Goal: Task Accomplishment & Management: Use online tool/utility

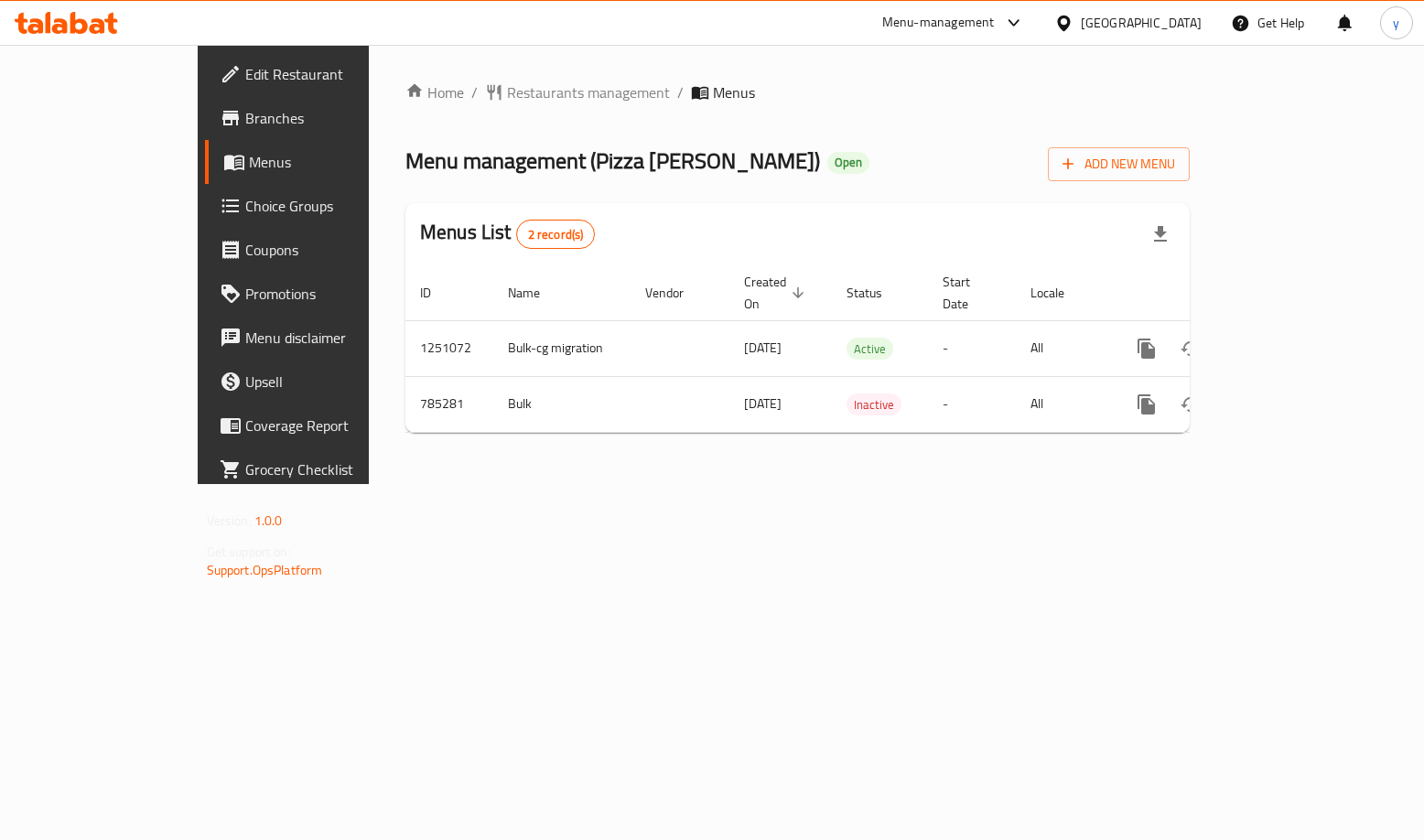
click at [245, 206] on span "Choice Groups" at bounding box center [332, 206] width 175 height 22
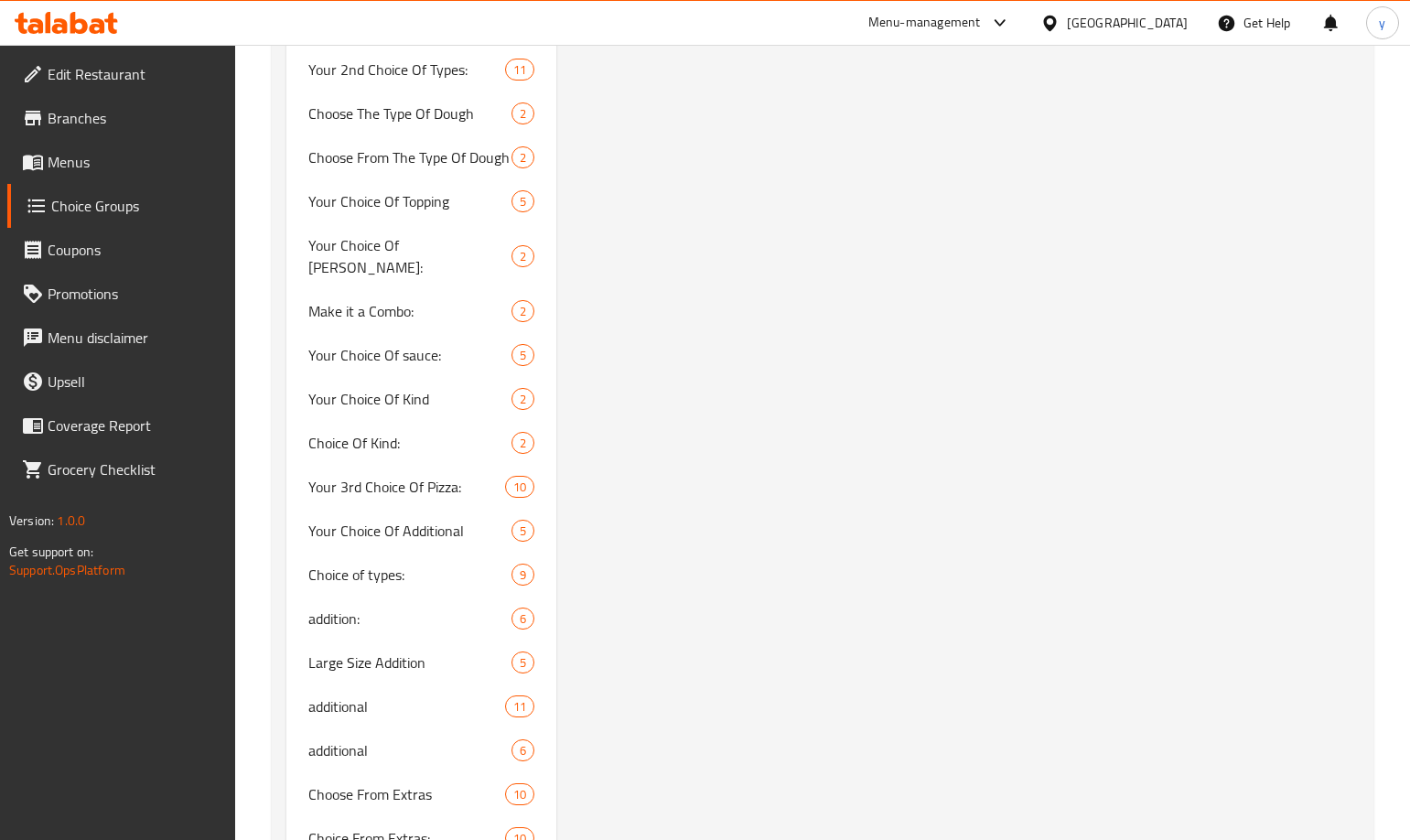
scroll to position [2426, 0]
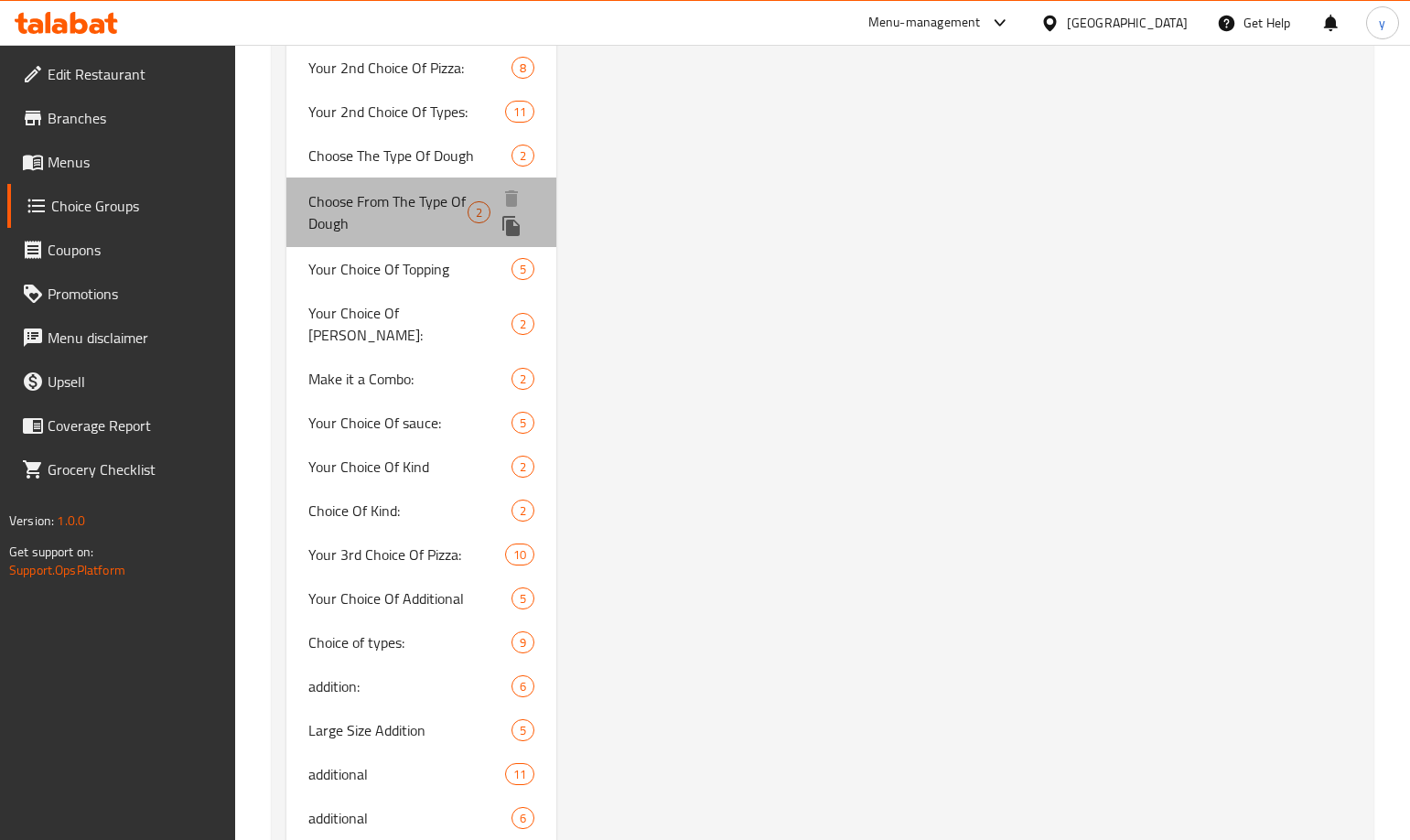
click at [374, 195] on span "Choose From The Type Of Dough" at bounding box center [388, 211] width 160 height 44
type input "Choose From The Type Of Dough"
type input "الاختيار من نوع العجين"
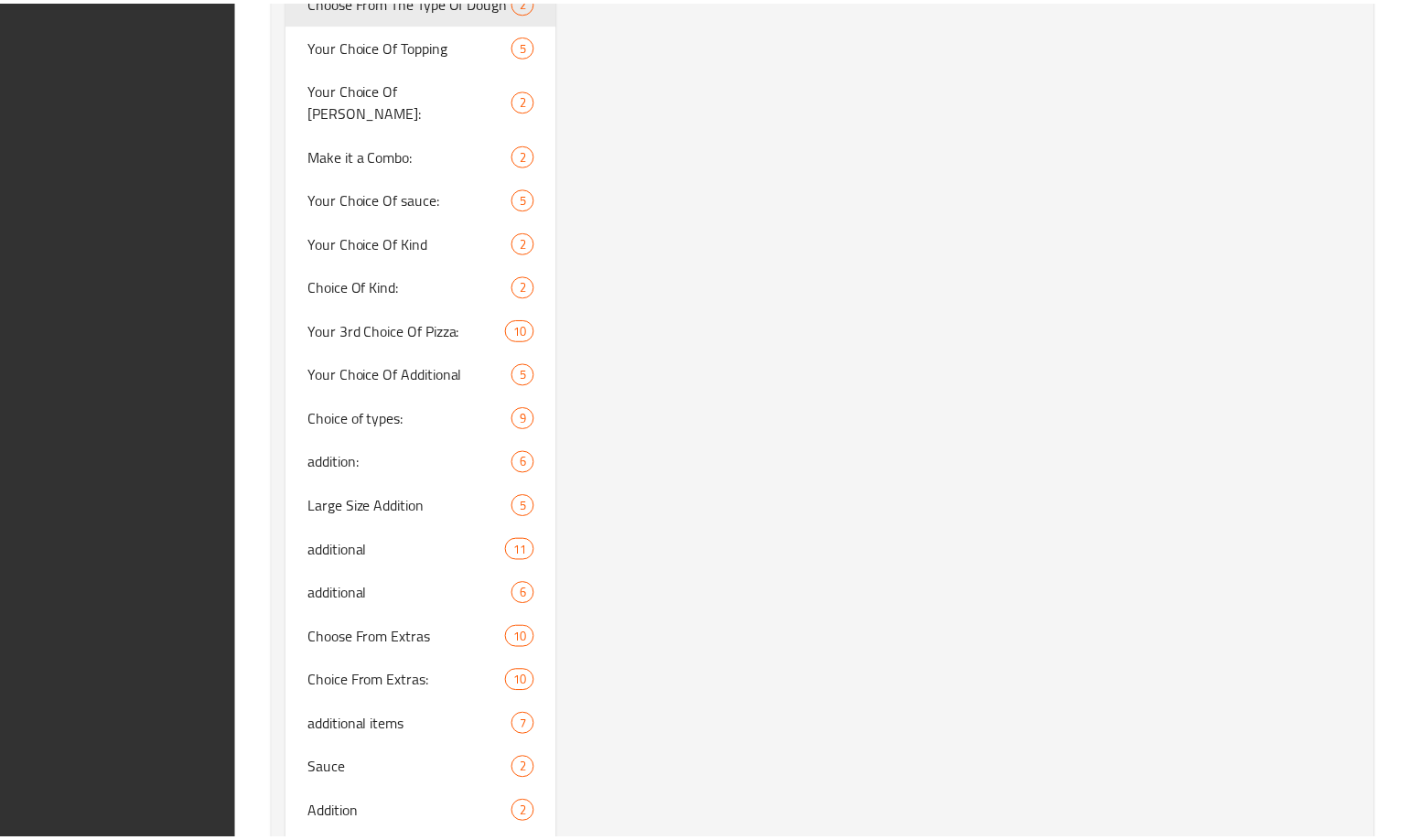
scroll to position [2700, 0]
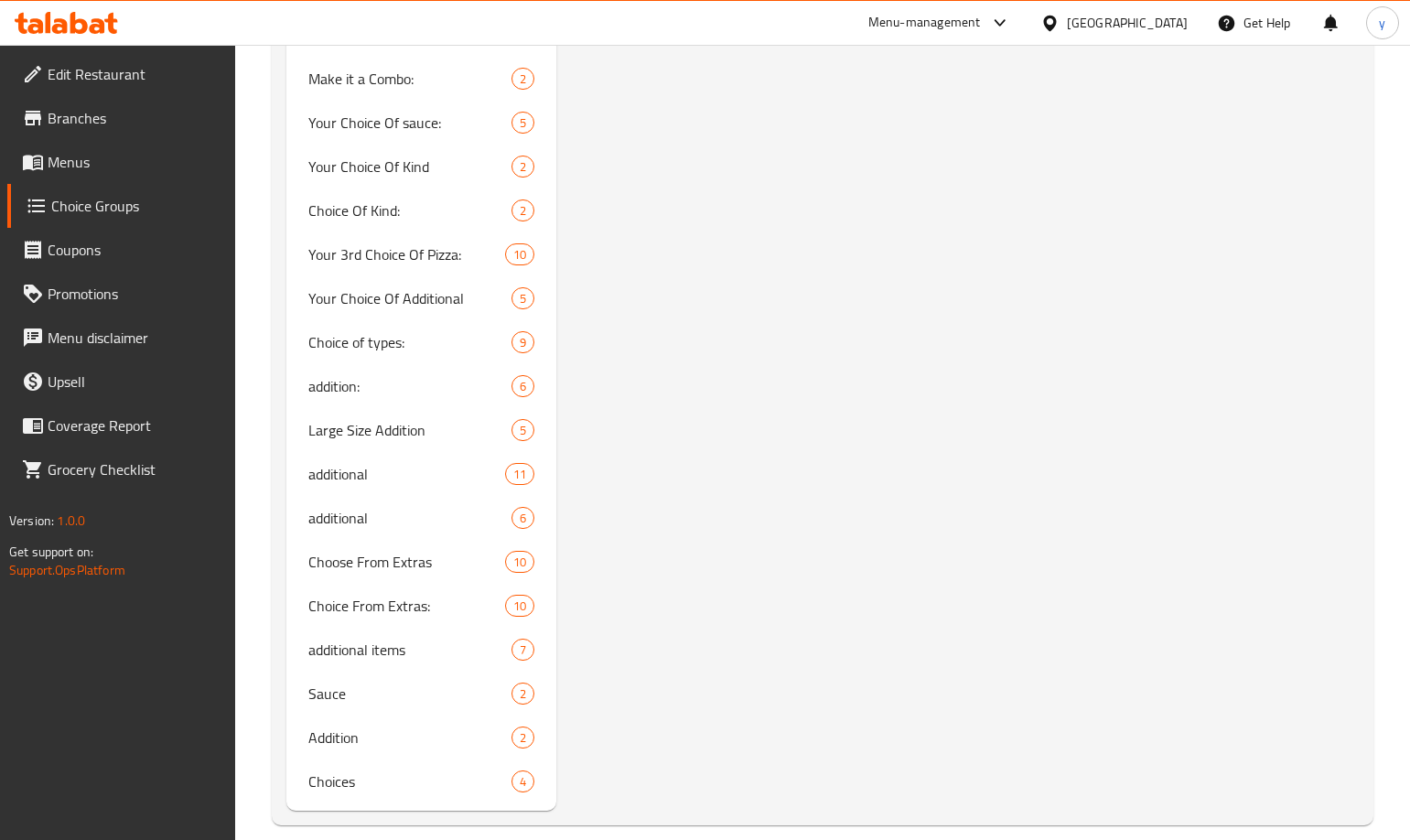
click at [113, 21] on icon at bounding box center [111, 23] width 13 height 21
